Goal: Transaction & Acquisition: Purchase product/service

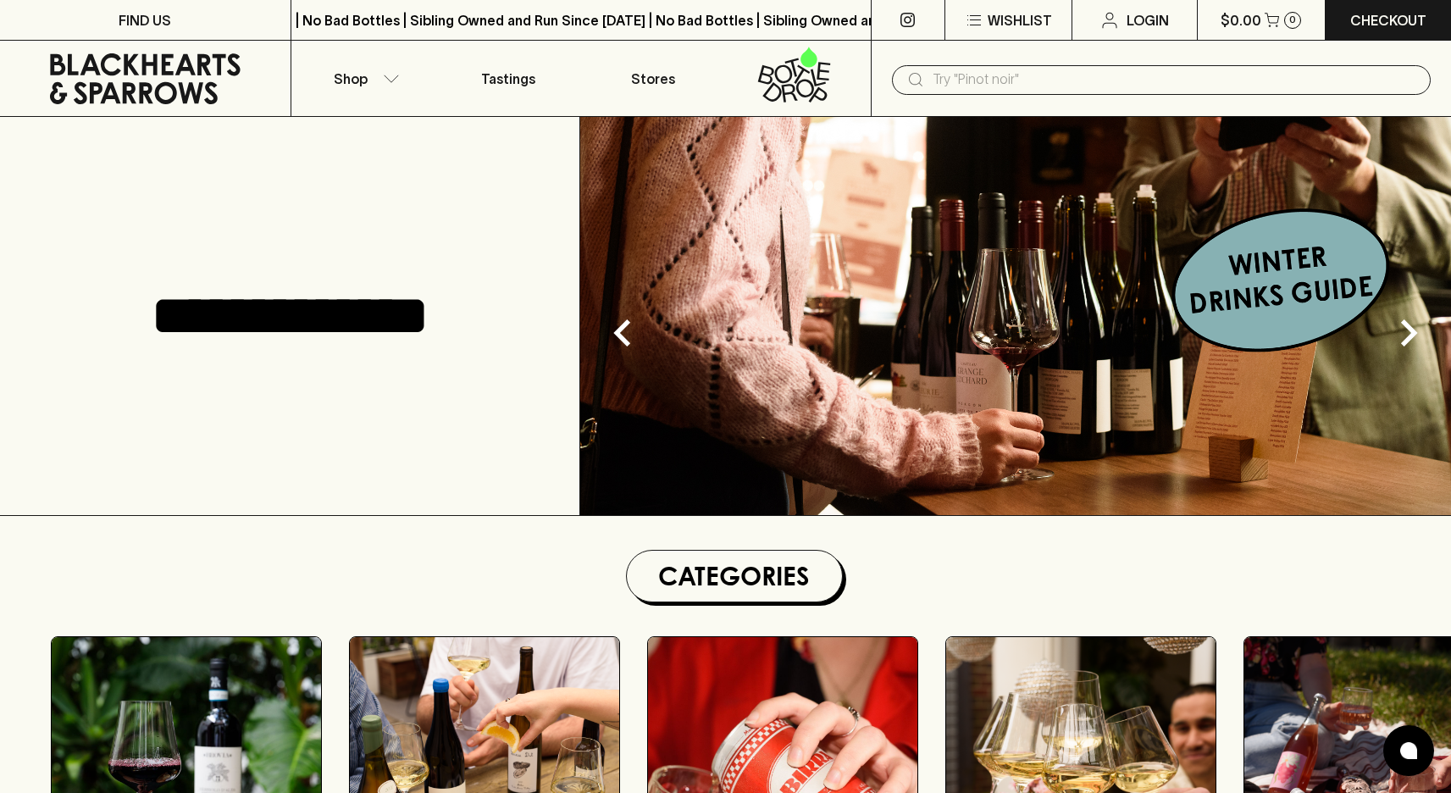
click at [1274, 272] on img at bounding box center [1015, 316] width 870 height 398
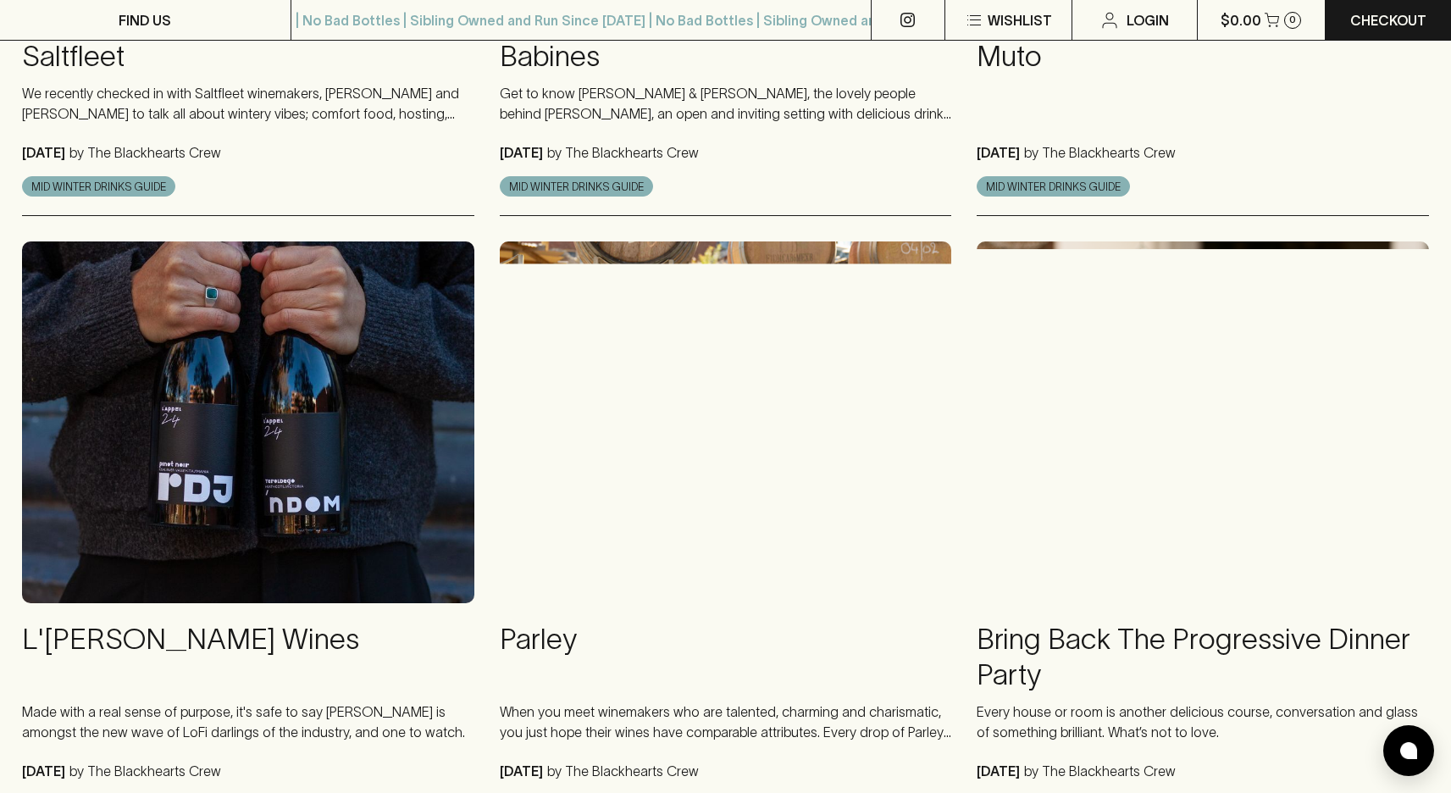
scroll to position [1440, 0]
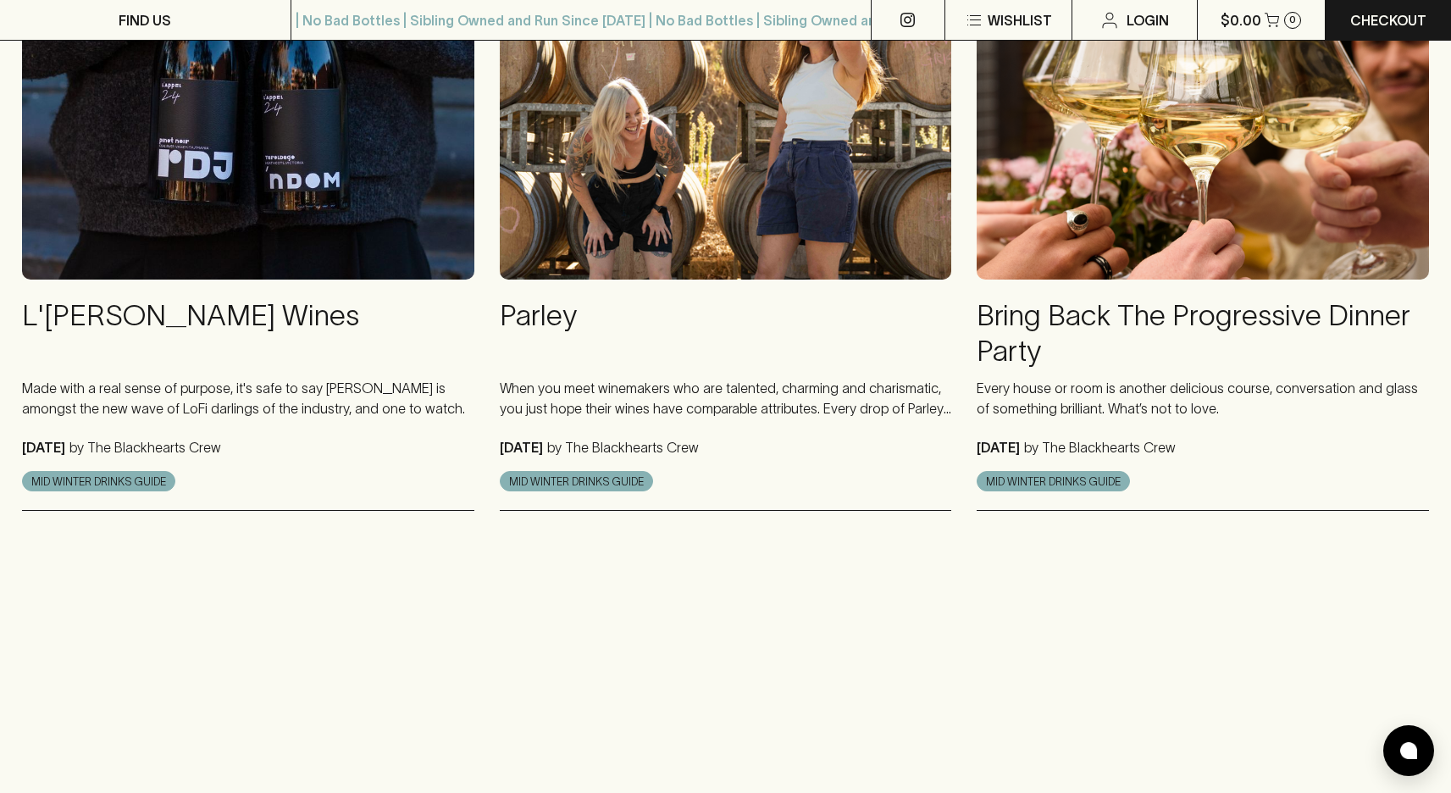
click at [738, 250] on img at bounding box center [726, 99] width 452 height 362
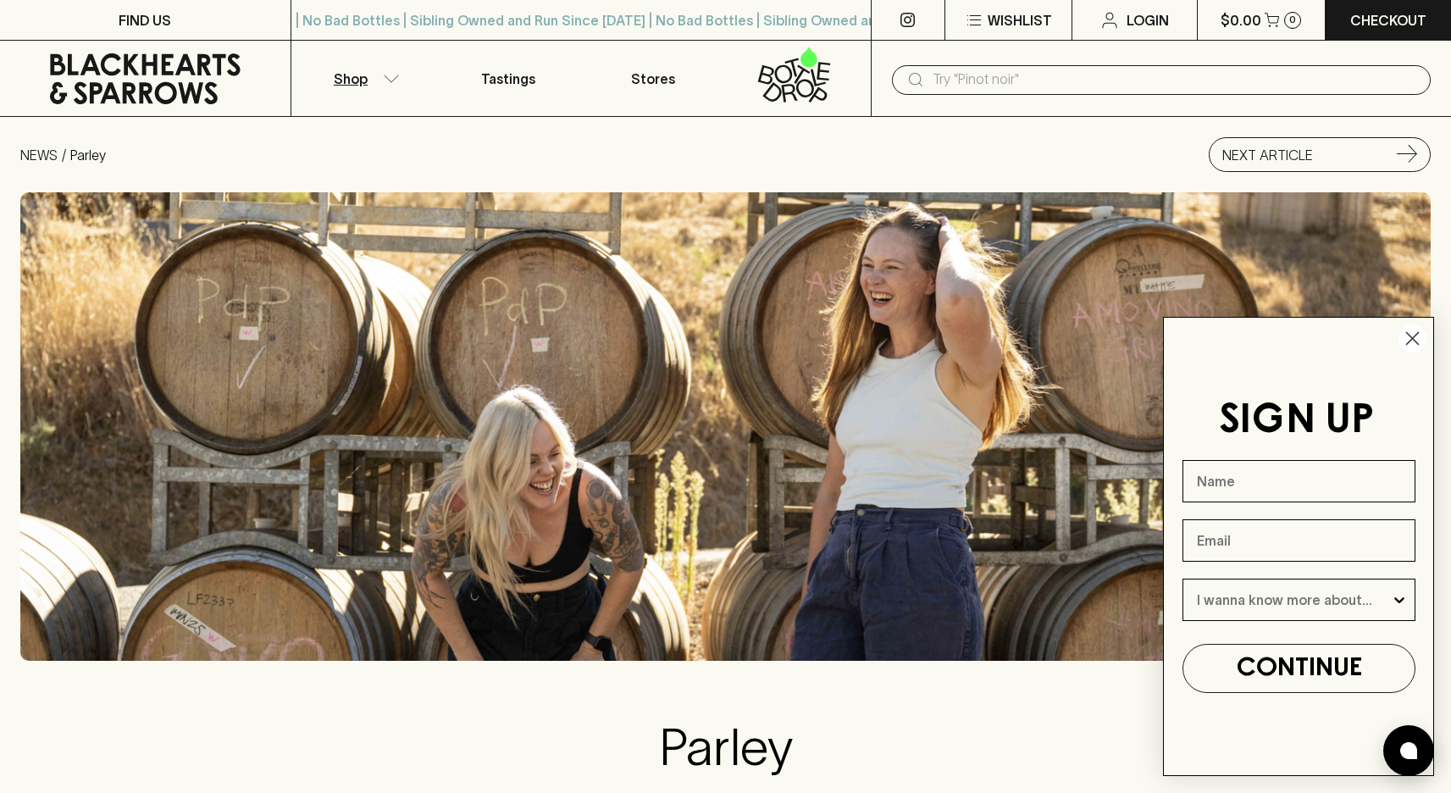
click at [371, 82] on button "Shop" at bounding box center [363, 78] width 145 height 75
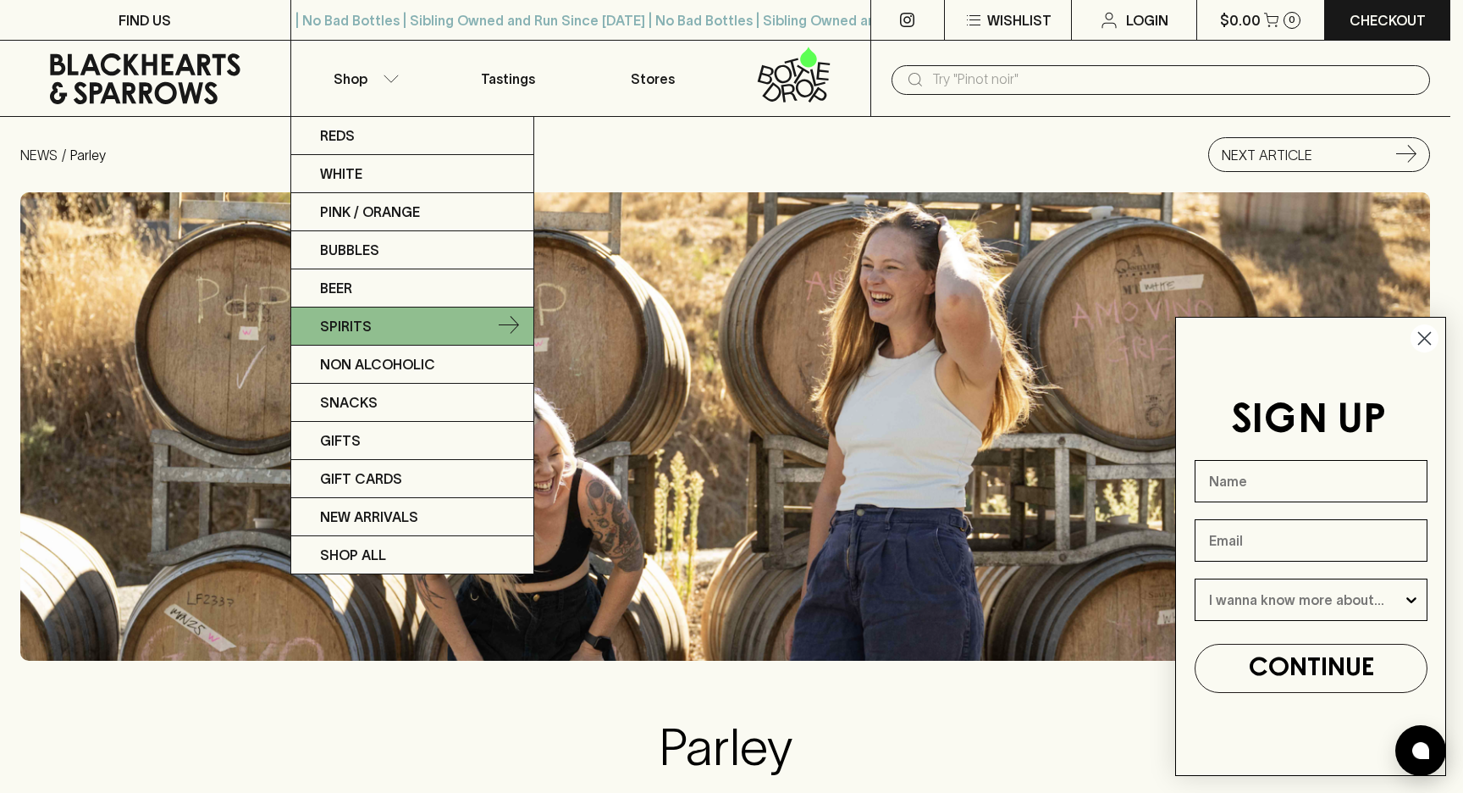
click at [379, 317] on link "Spirits" at bounding box center [412, 326] width 242 height 38
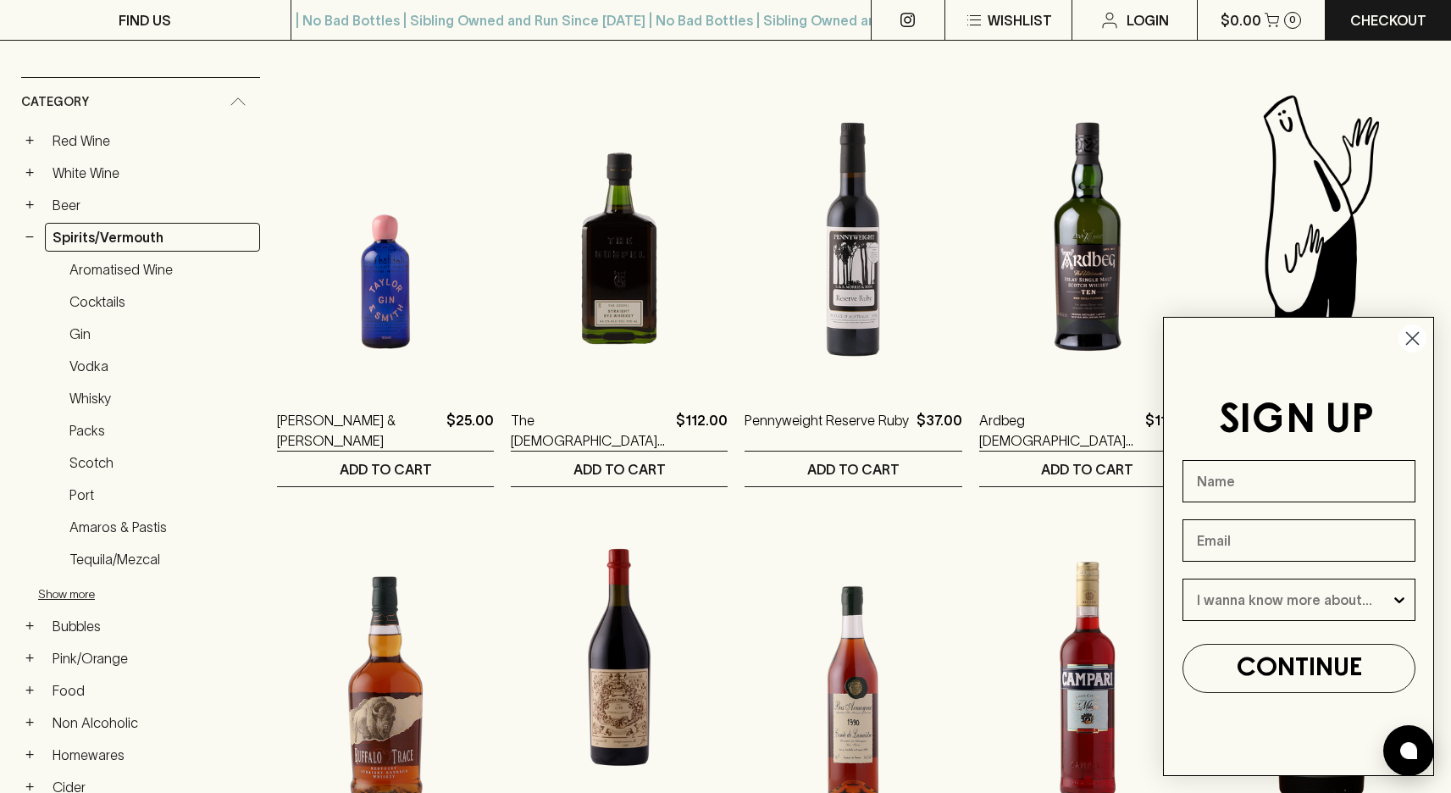
scroll to position [550, 0]
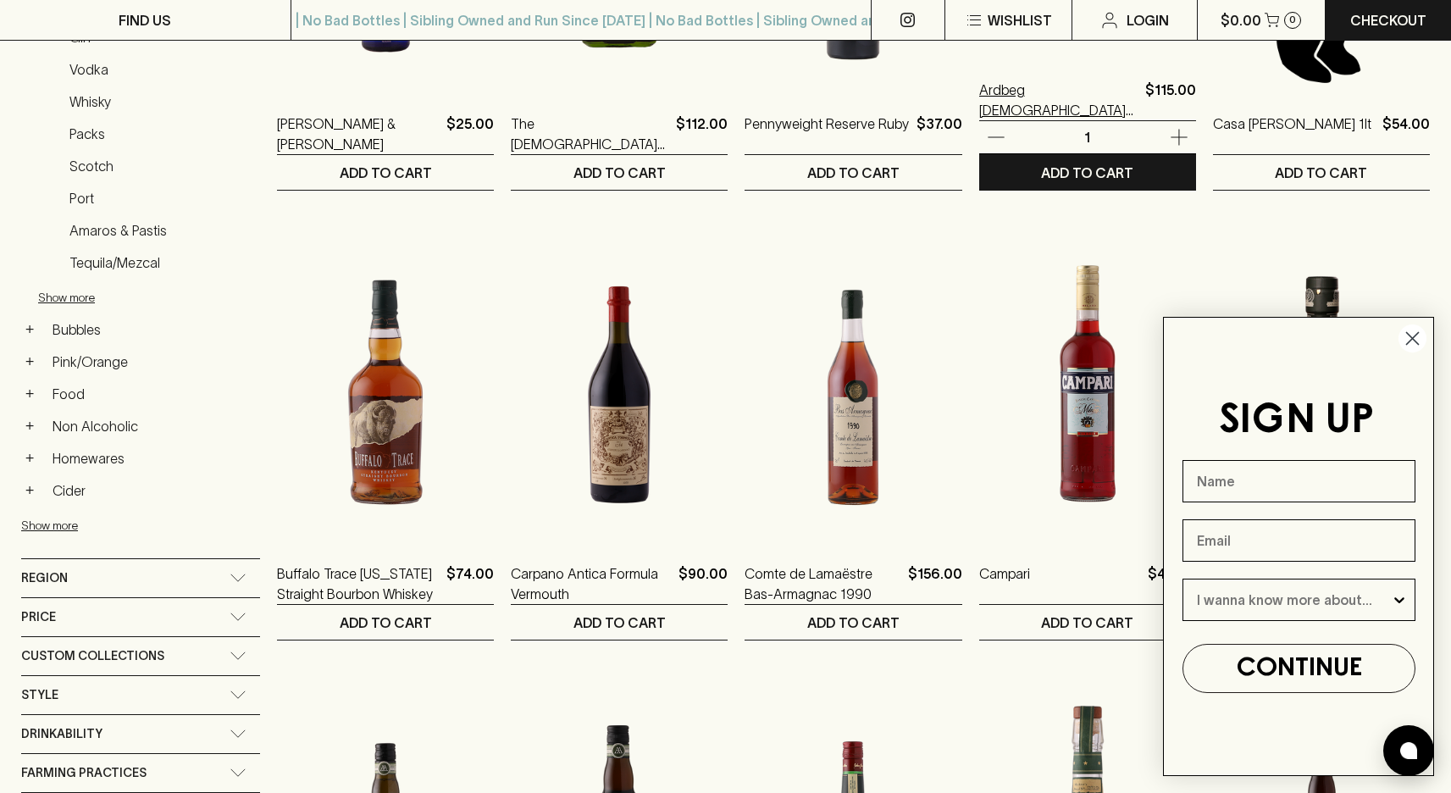
click at [1062, 118] on p "Ardbeg 10YO Islay Single Malt Scotch Whisky" at bounding box center [1058, 100] width 159 height 41
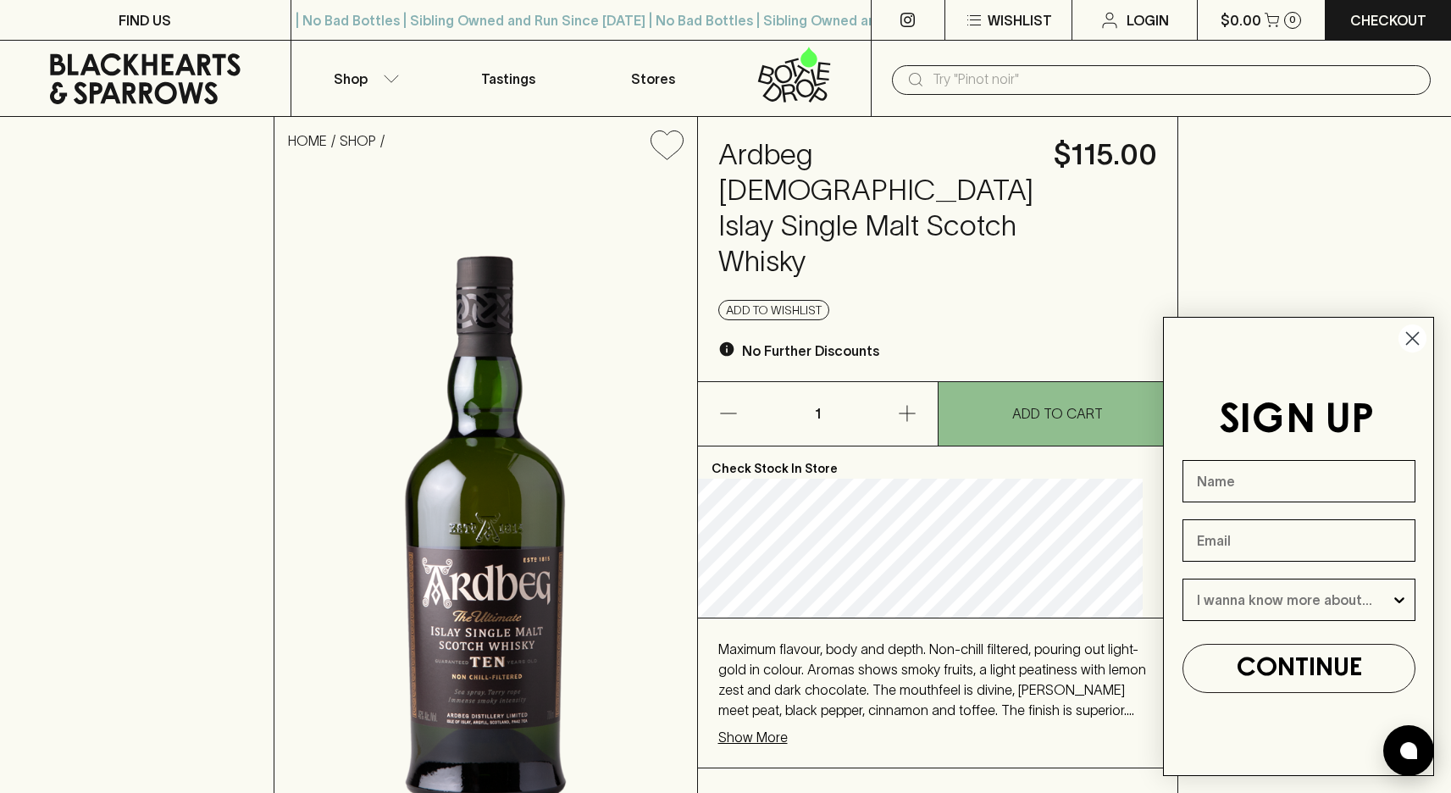
click at [1414, 337] on circle "Close dialog" at bounding box center [1412, 338] width 28 height 28
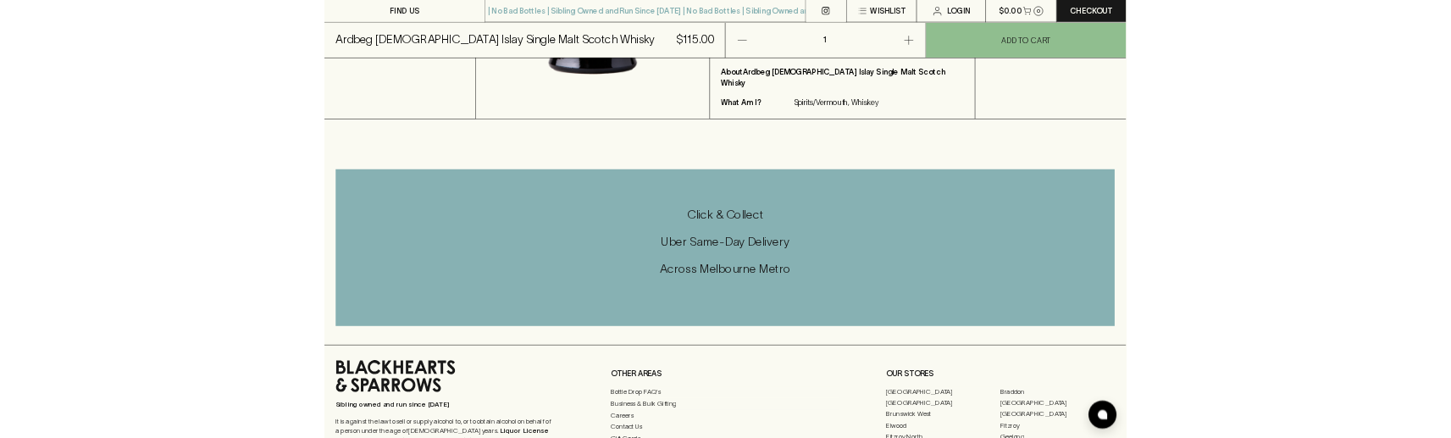
scroll to position [458, 0]
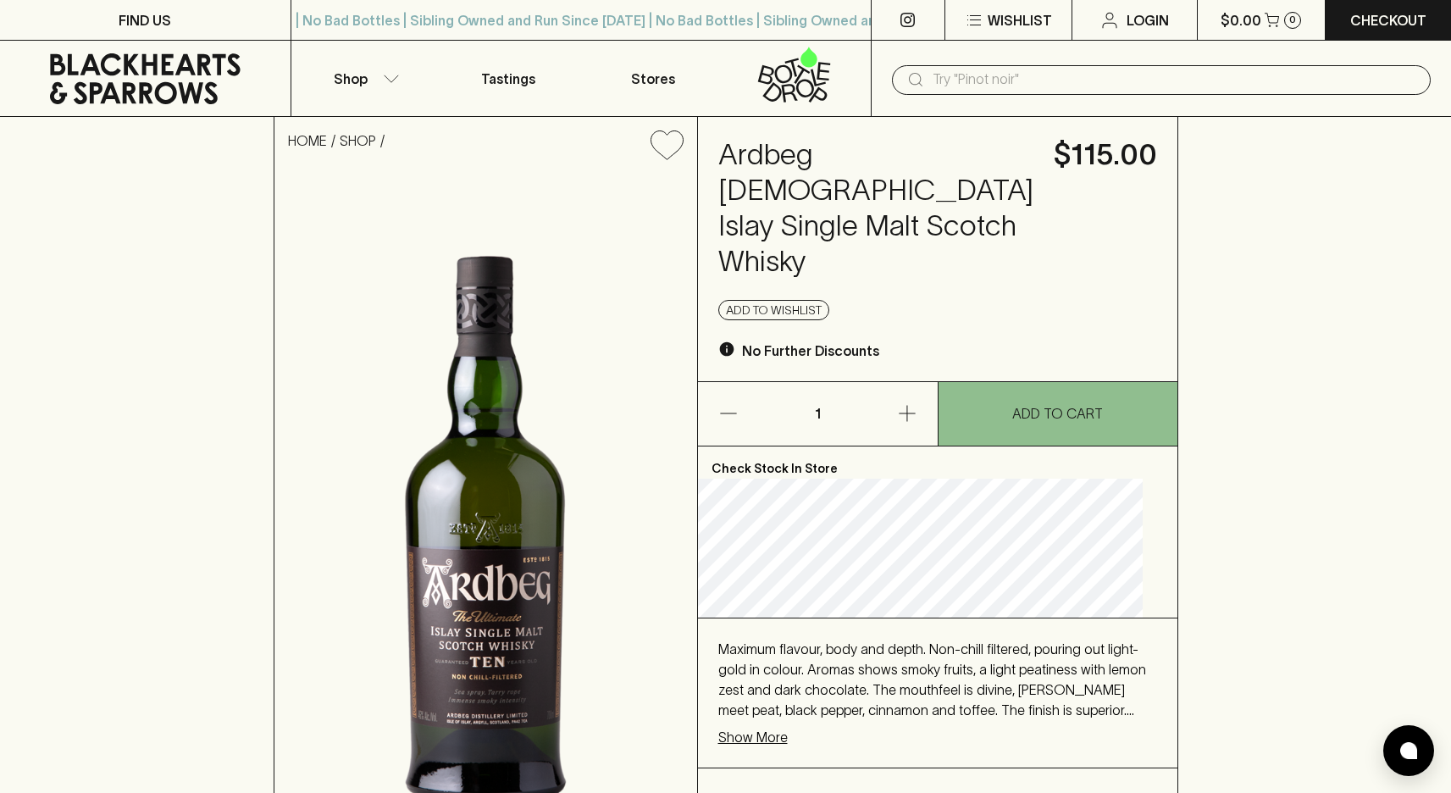
click at [184, 66] on icon at bounding box center [145, 78] width 191 height 51
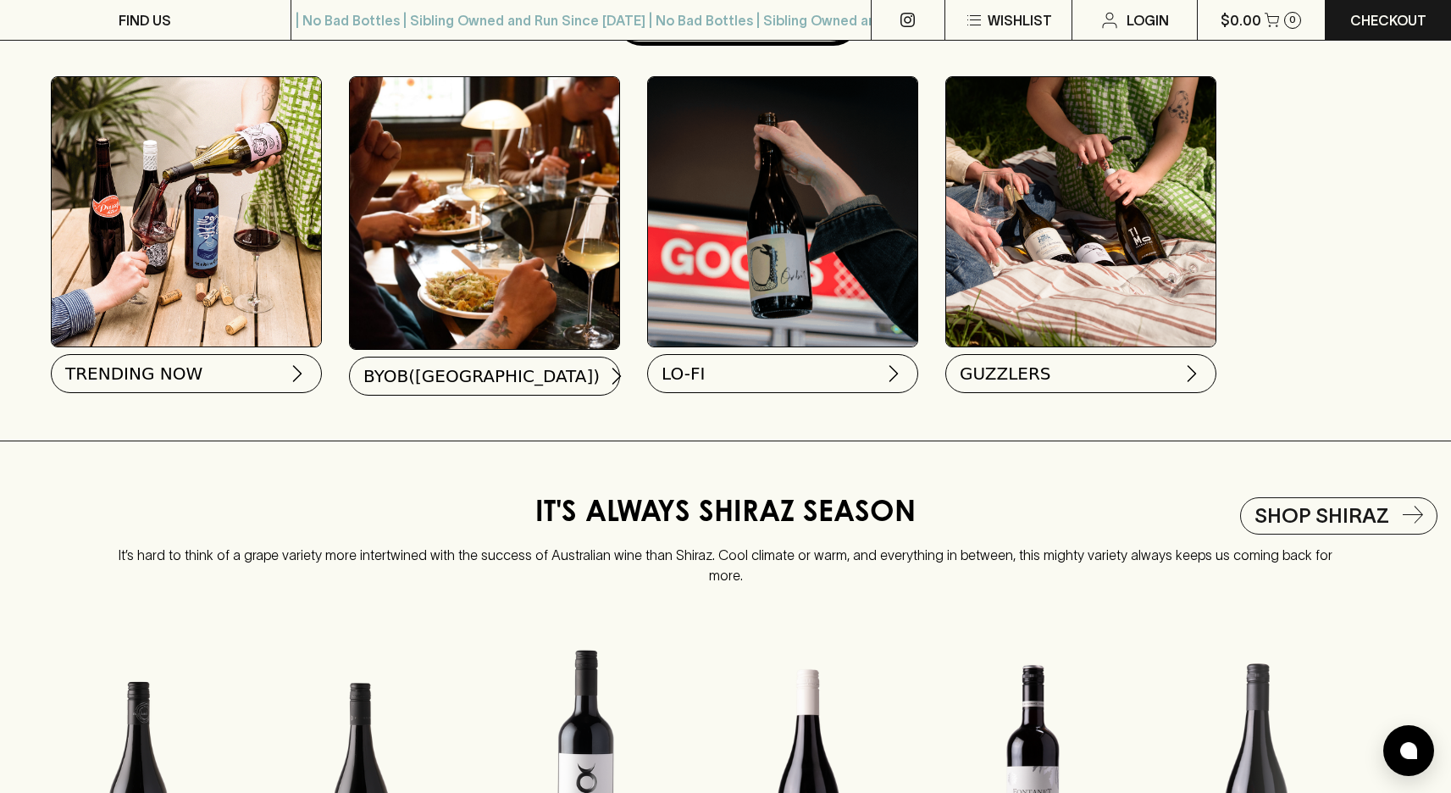
scroll to position [1613, 0]
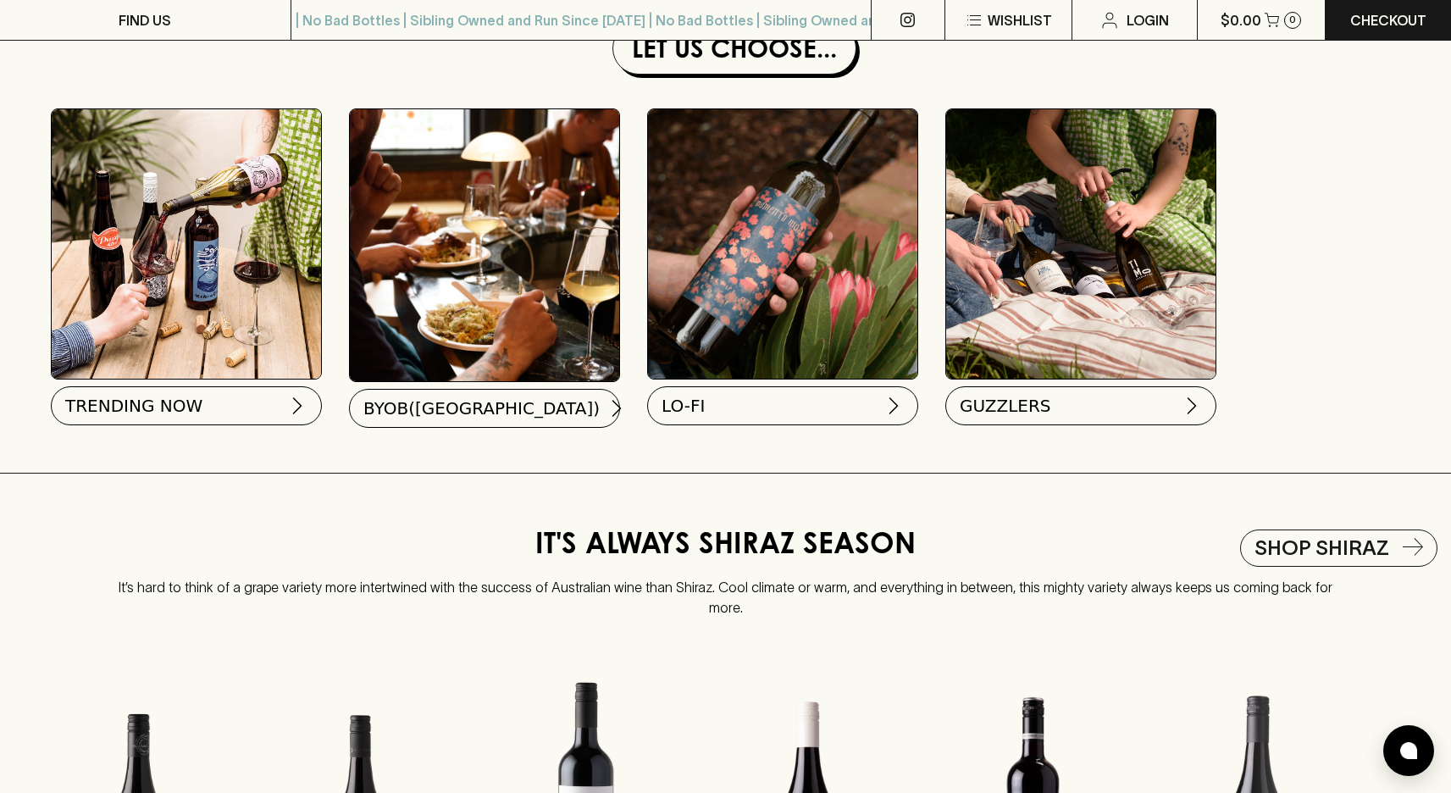
click at [785, 67] on h1 "Let Us Choose..." at bounding box center [734, 48] width 229 height 37
click at [524, 300] on img at bounding box center [484, 245] width 269 height 272
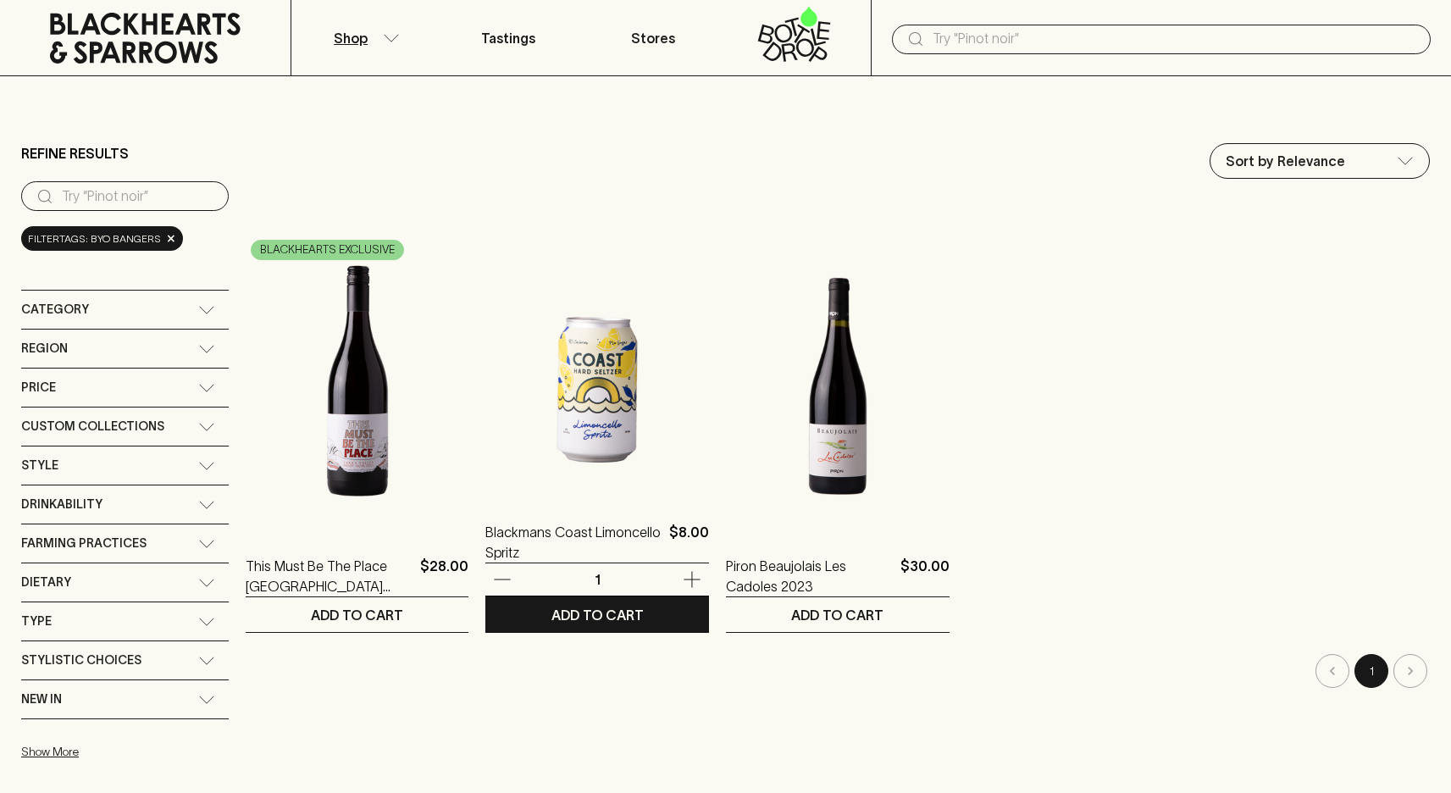
scroll to position [115, 0]
